Goal: Information Seeking & Learning: Learn about a topic

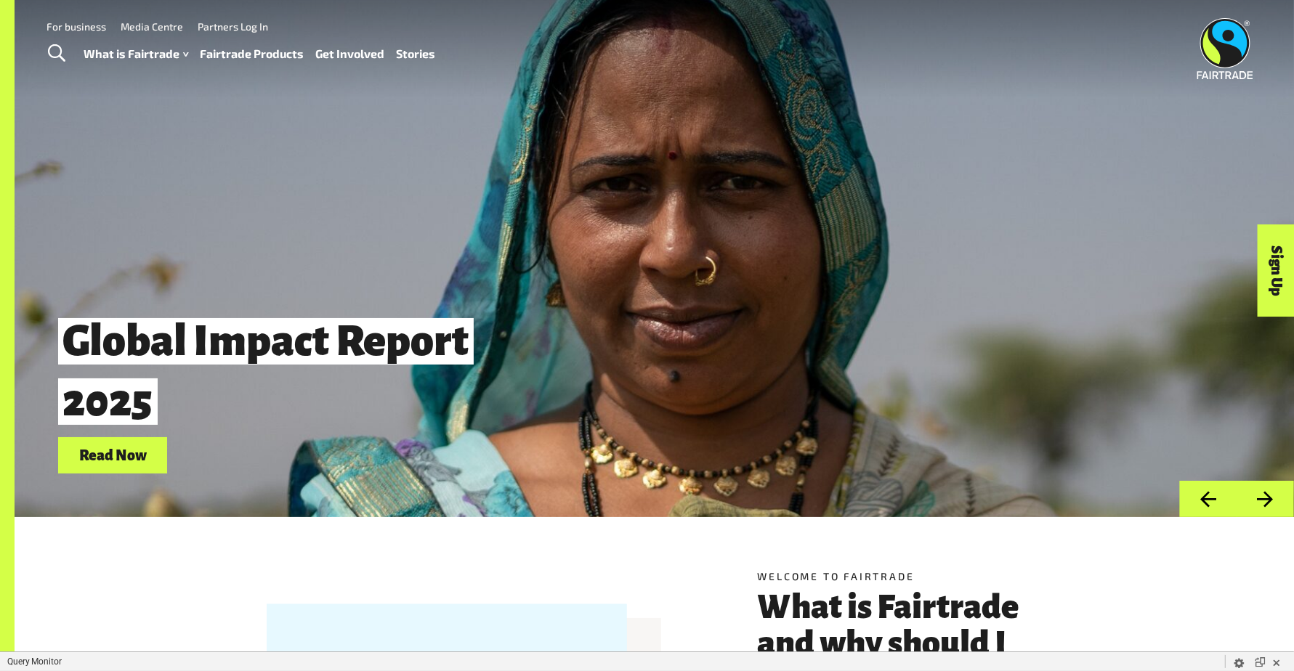
click at [240, 61] on link "Fairtrade Products" at bounding box center [253, 54] width 104 height 21
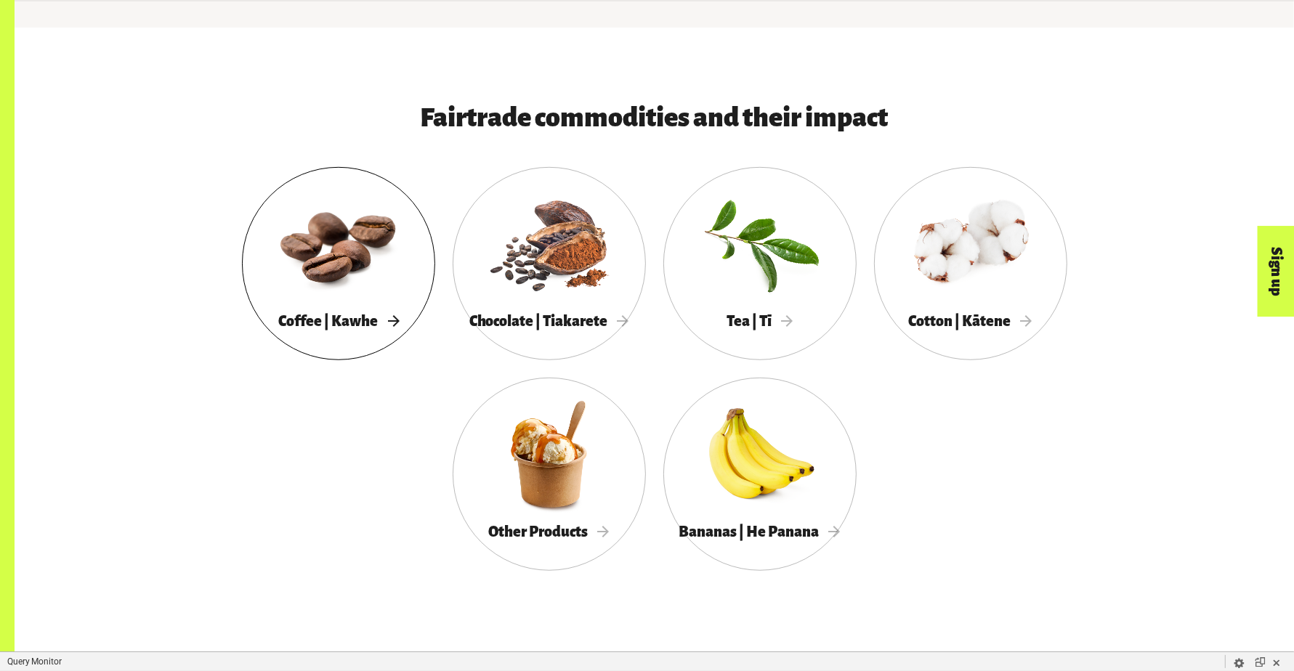
scroll to position [806, 0]
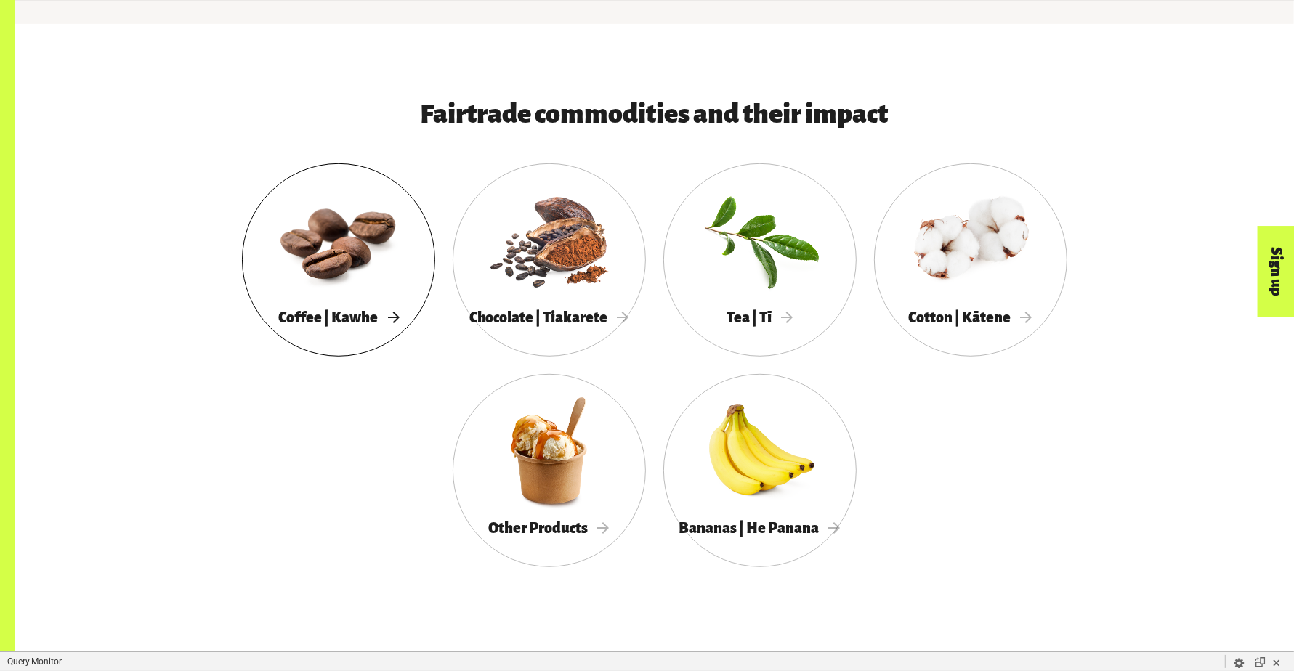
click at [294, 295] on div at bounding box center [338, 240] width 193 height 126
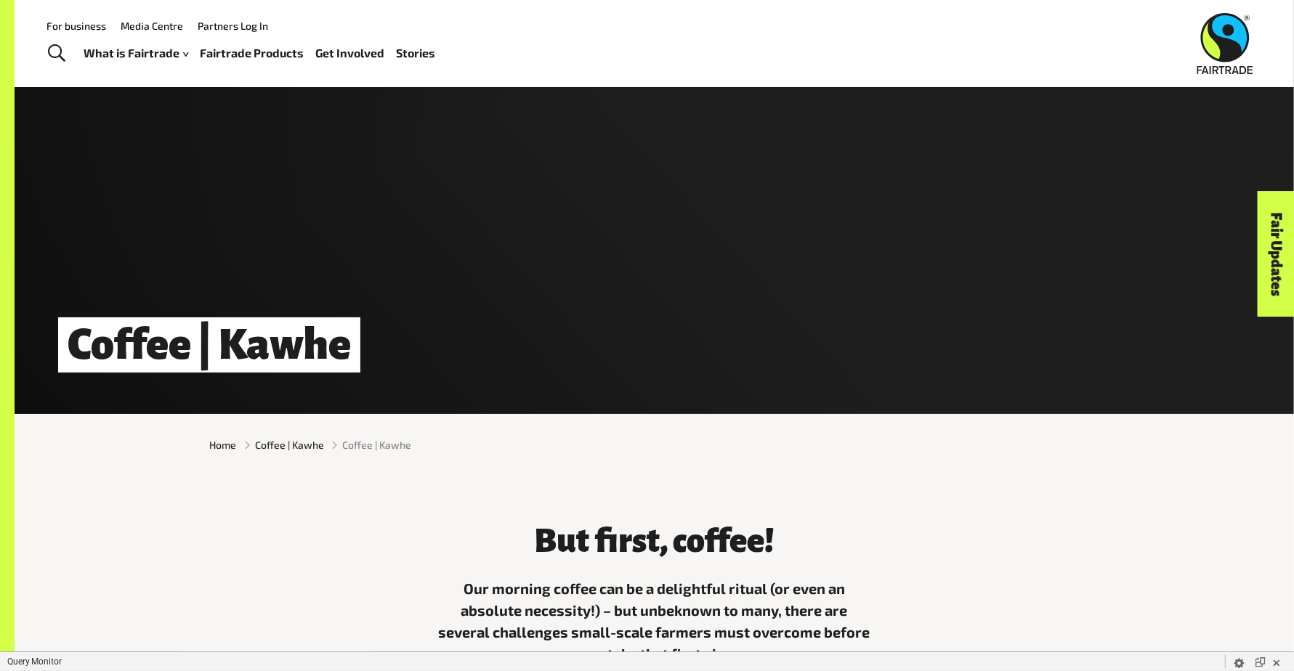
scroll to position [85, 0]
